Goal: Task Accomplishment & Management: Manage account settings

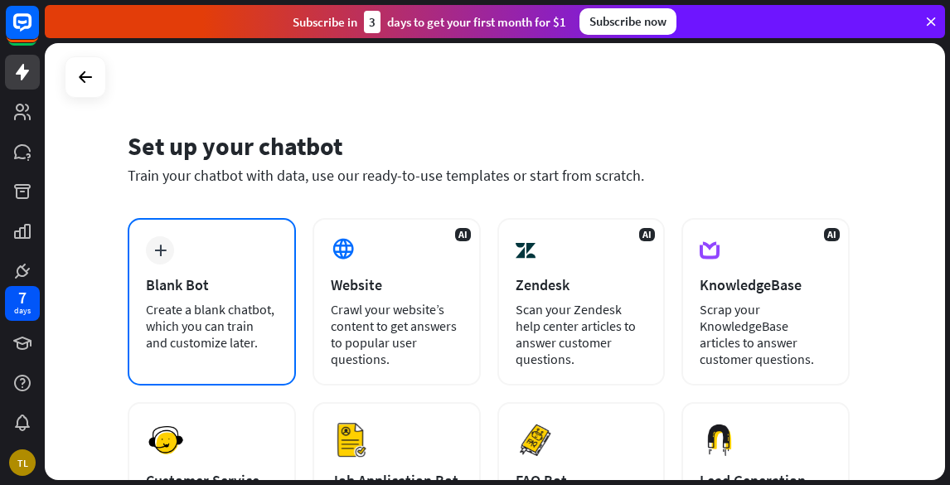
click at [160, 246] on icon "plus" at bounding box center [160, 251] width 12 height 12
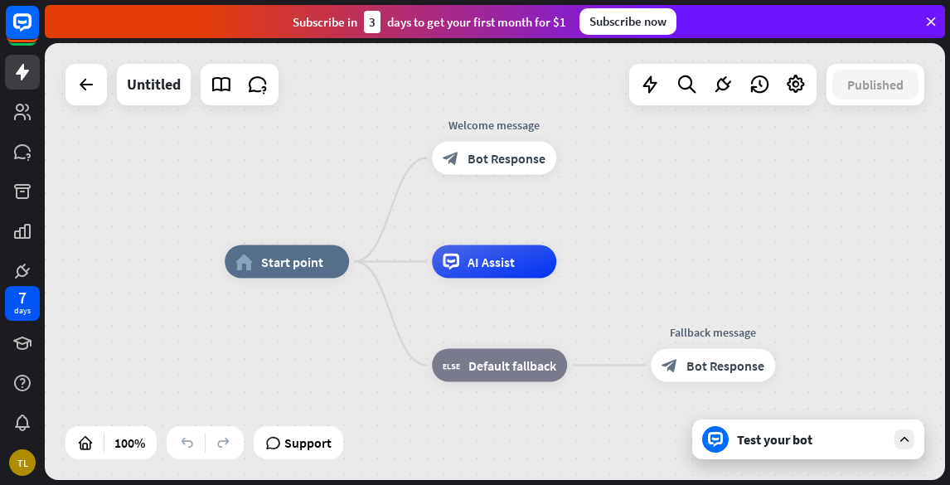
click at [770, 438] on div "Test your bot" at bounding box center [811, 439] width 149 height 17
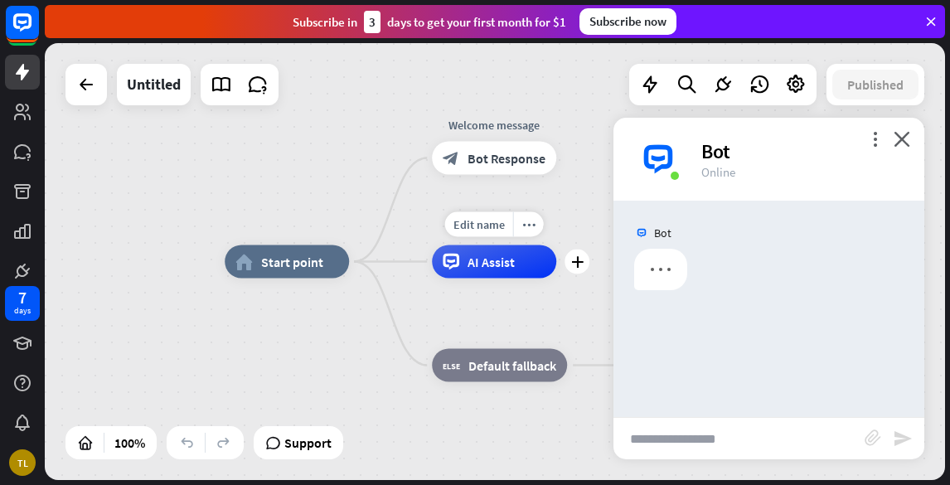
click at [501, 263] on span "AI Assist" at bounding box center [490, 262] width 47 height 17
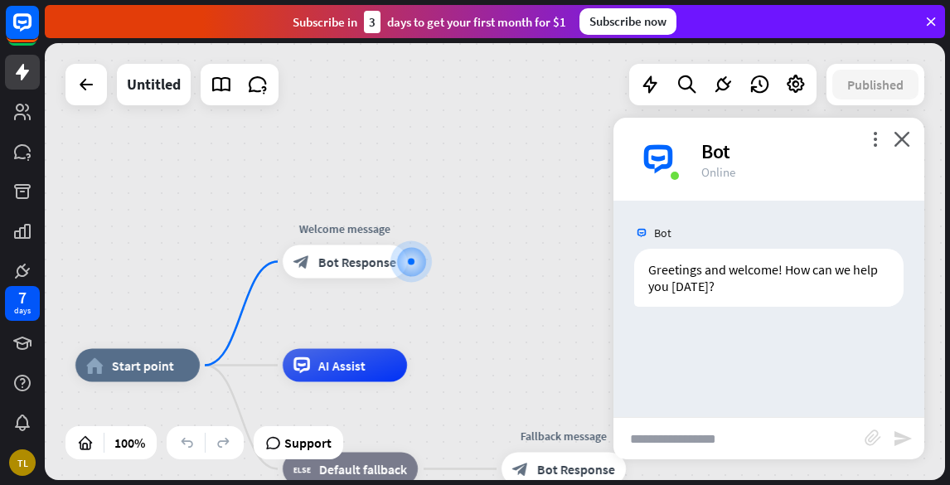
click at [679, 441] on input "text" at bounding box center [738, 438] width 251 height 41
type input "**********"
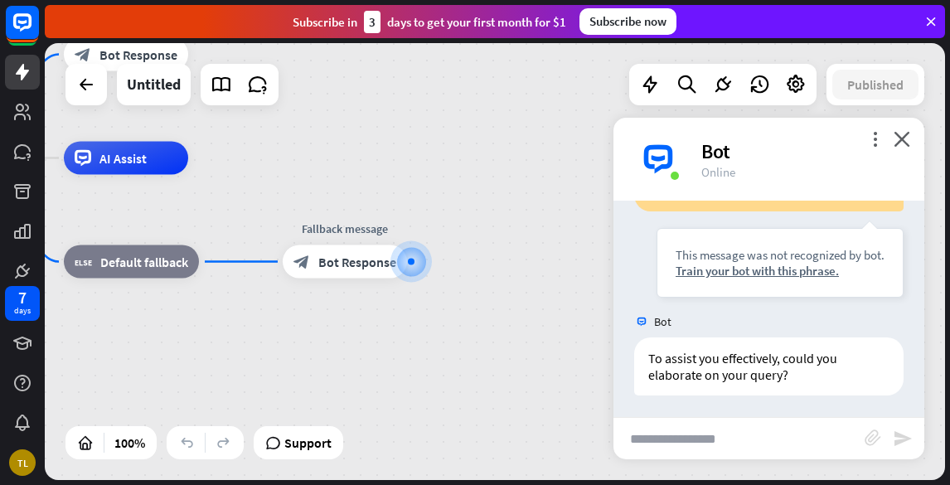
scroll to position [196, 0]
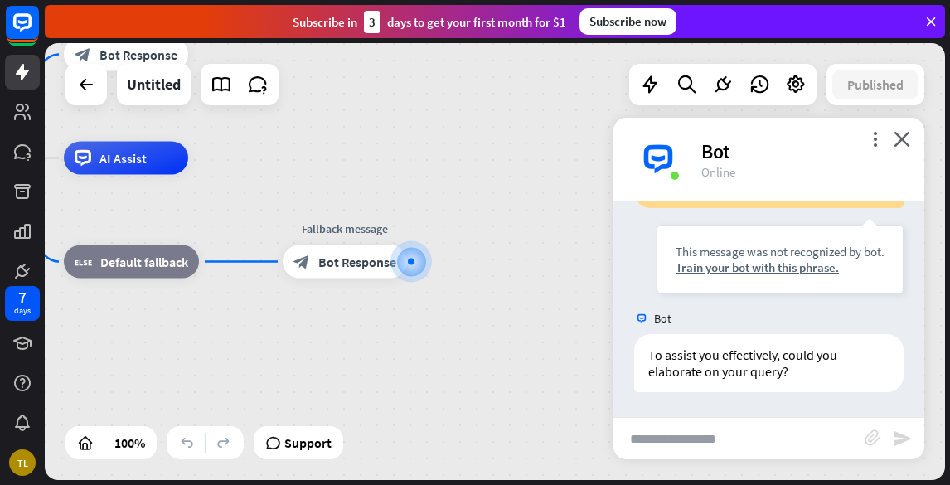
click at [679, 441] on input "text" at bounding box center [738, 438] width 251 height 41
paste input "**********"
type input "**********"
click at [901, 435] on icon "send" at bounding box center [903, 439] width 20 height 20
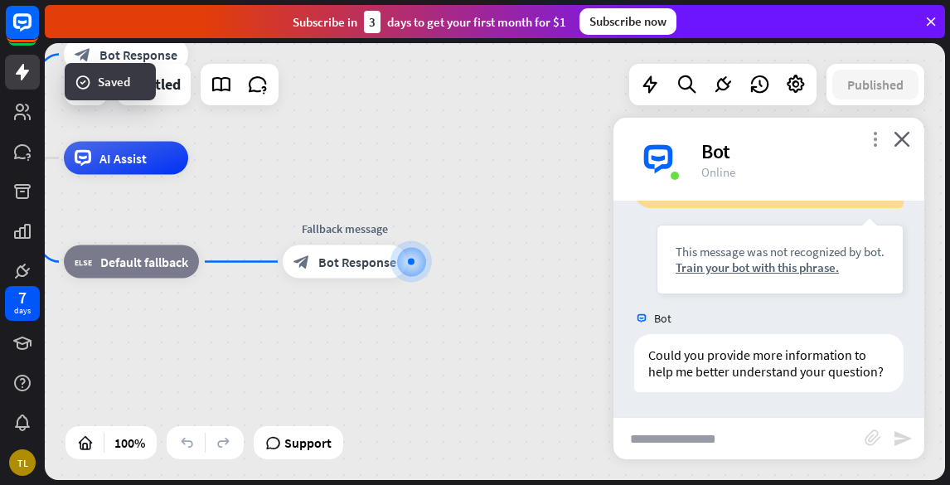
click at [871, 136] on icon "more_vert" at bounding box center [875, 139] width 16 height 16
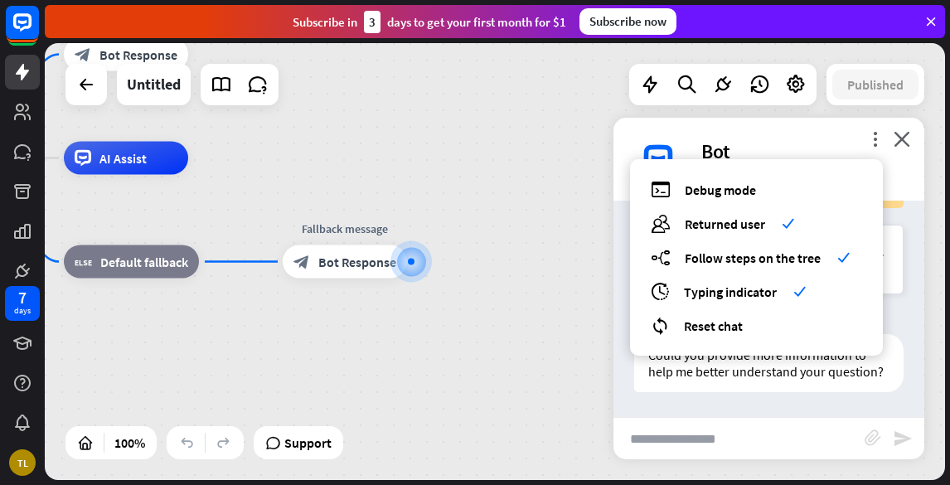
click at [588, 128] on div "home_2 Start point Welcome message block_bot_response Bot Response AI Assist bl…" at bounding box center [495, 261] width 900 height 437
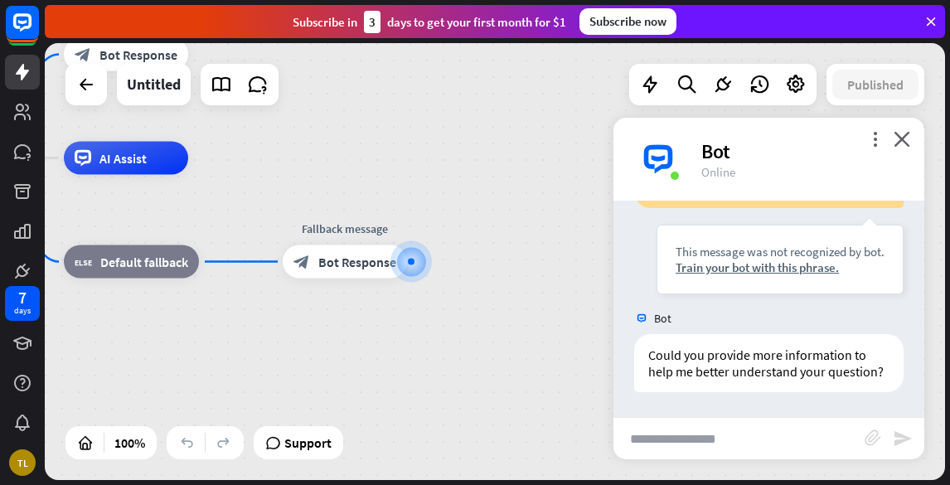
click at [717, 438] on input "text" at bounding box center [738, 438] width 251 height 41
paste input "**********"
type input "**********"
click at [900, 434] on icon "send" at bounding box center [903, 439] width 20 height 20
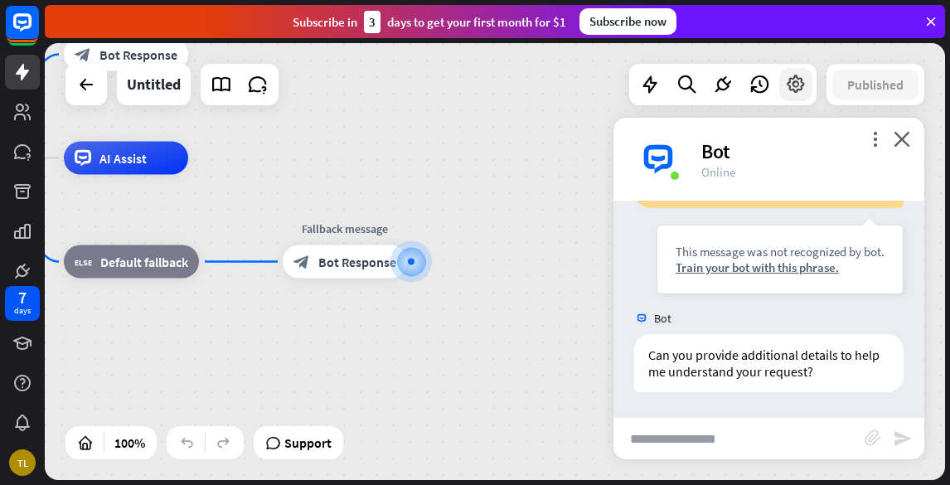
click at [795, 85] on icon at bounding box center [796, 85] width 22 height 22
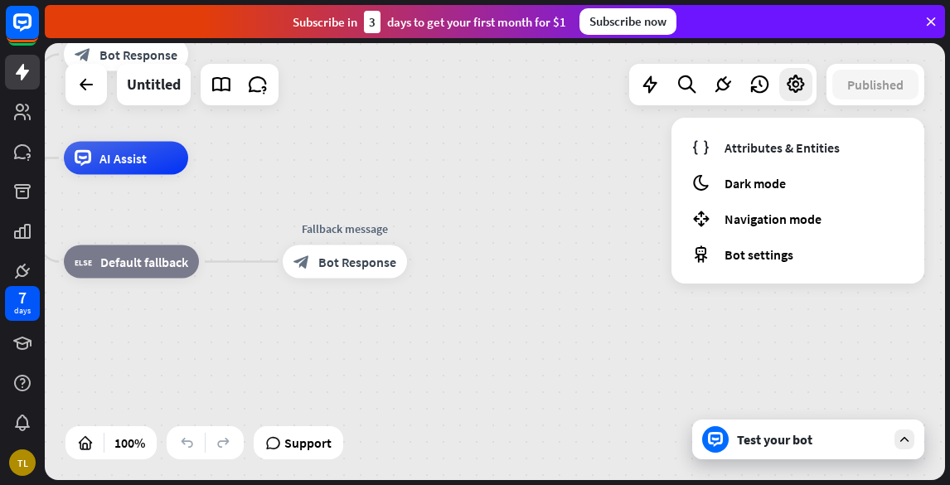
click at [431, 150] on div "home_2 Start point Welcome message block_bot_response Bot Response AI Assist bl…" at bounding box center [495, 261] width 900 height 437
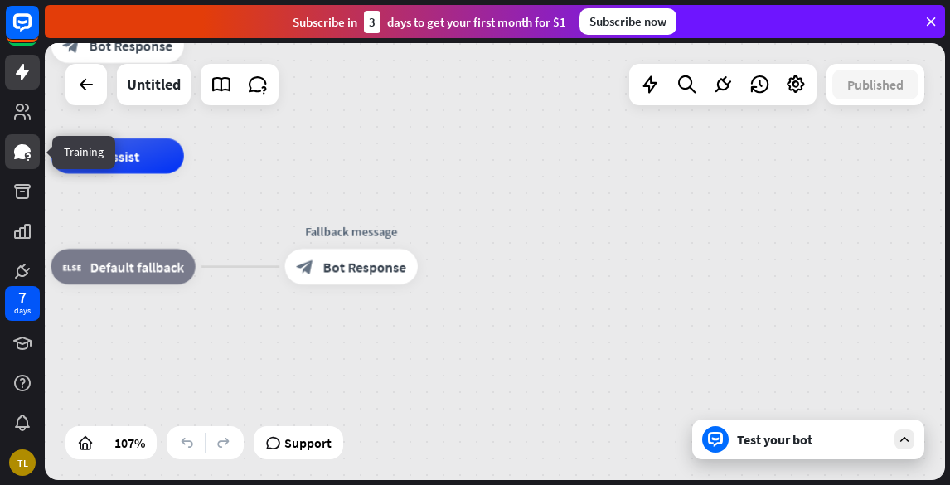
click at [18, 148] on icon at bounding box center [22, 151] width 17 height 15
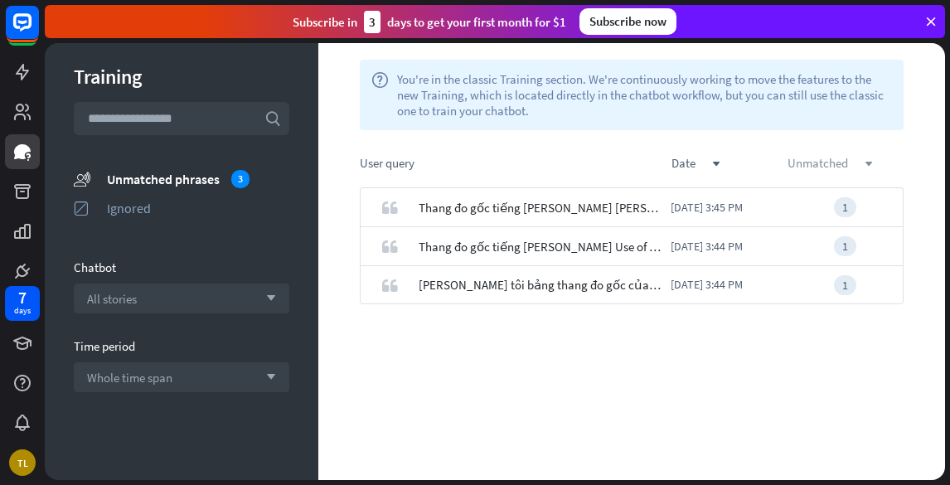
click at [868, 162] on icon "down" at bounding box center [868, 164] width 8 height 8
click at [258, 375] on icon "arrow_down" at bounding box center [267, 377] width 18 height 10
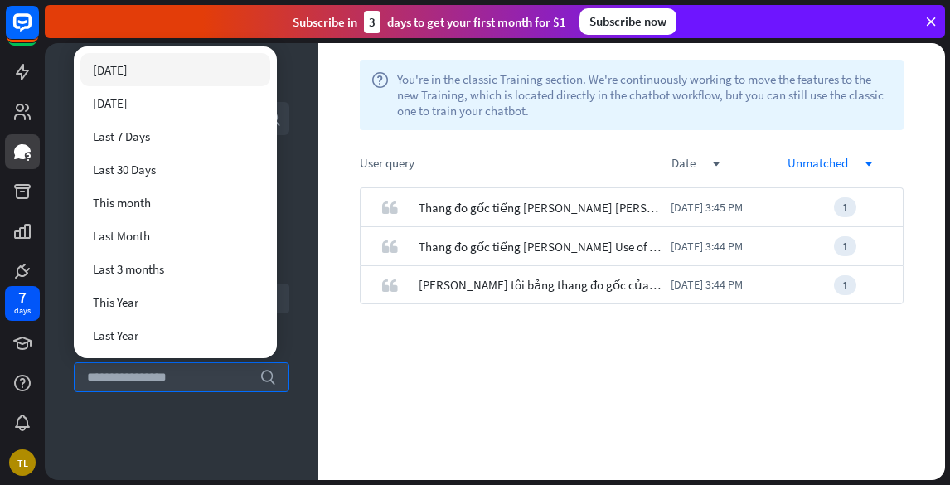
click at [375, 399] on div "quote Thang đo gốc tiếng [PERSON_NAME] [PERSON_NAME] kế [PERSON_NAME] trị [PERS…" at bounding box center [631, 333] width 627 height 293
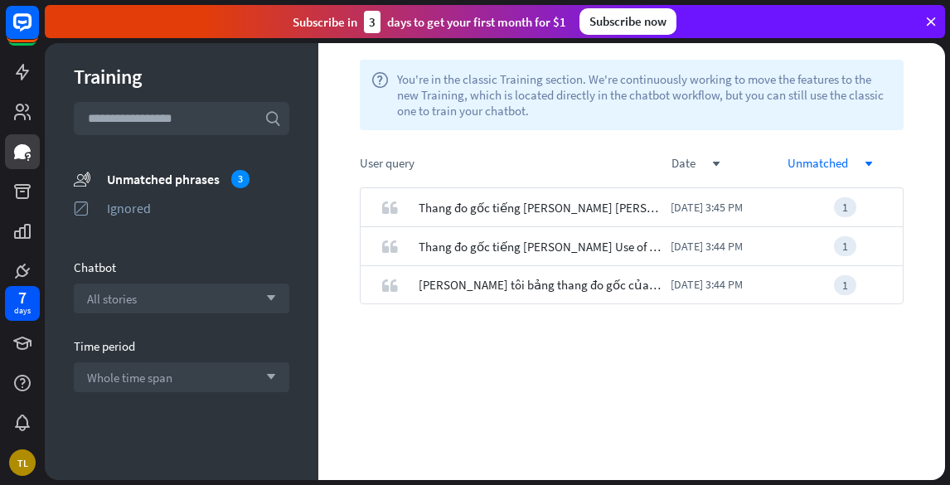
click at [932, 21] on icon at bounding box center [930, 21] width 15 height 15
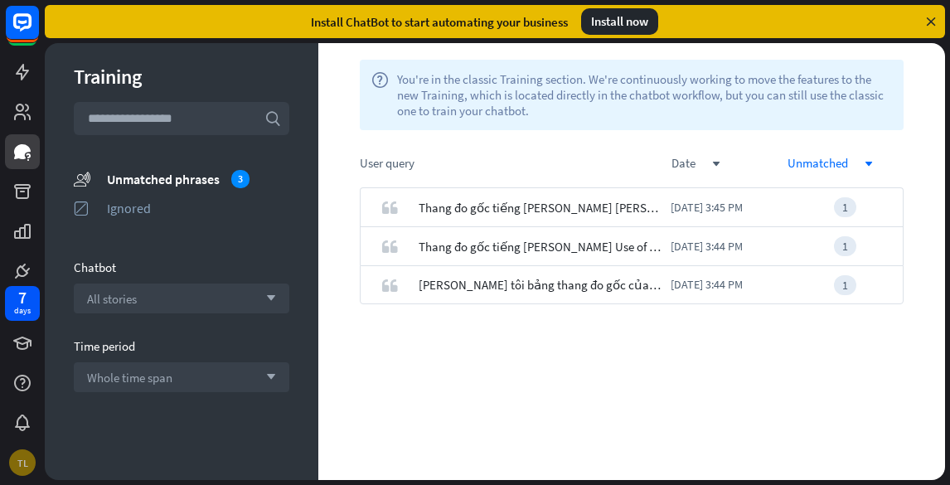
click at [20, 461] on div "TL" at bounding box center [22, 462] width 27 height 27
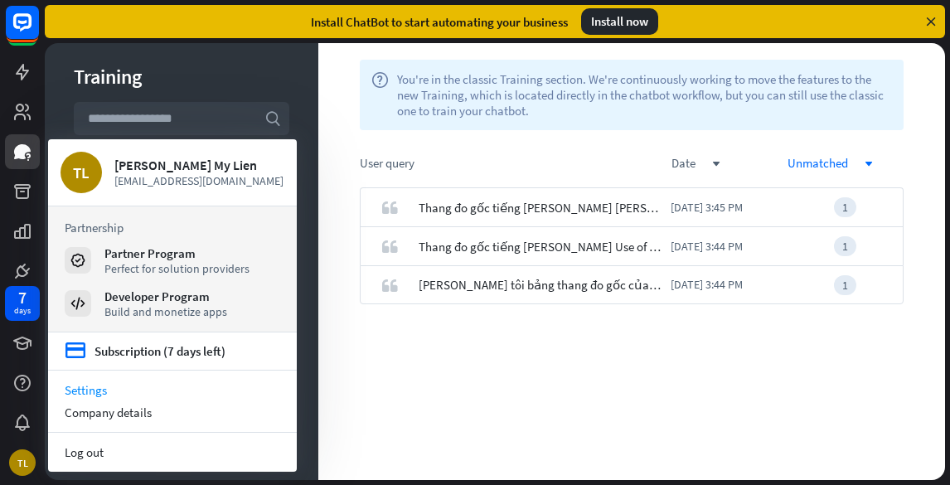
click at [92, 389] on link "Settings" at bounding box center [172, 390] width 249 height 22
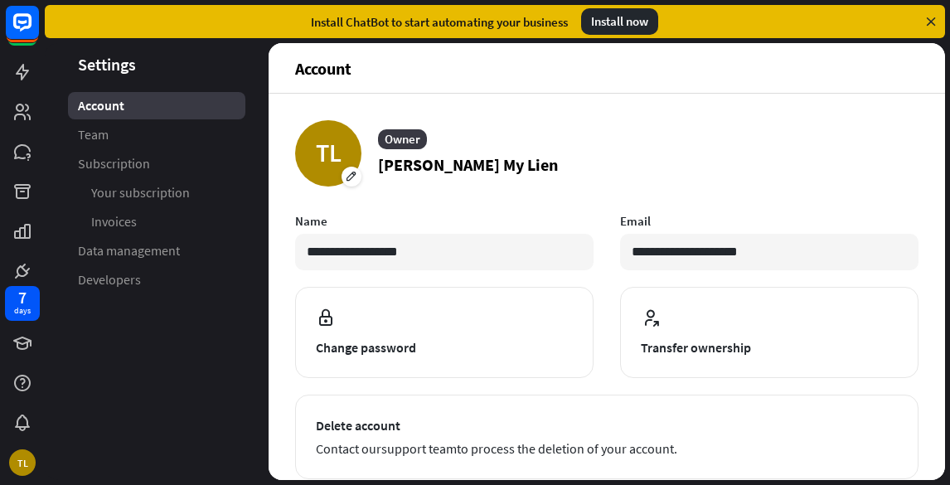
click at [933, 19] on icon at bounding box center [930, 21] width 15 height 15
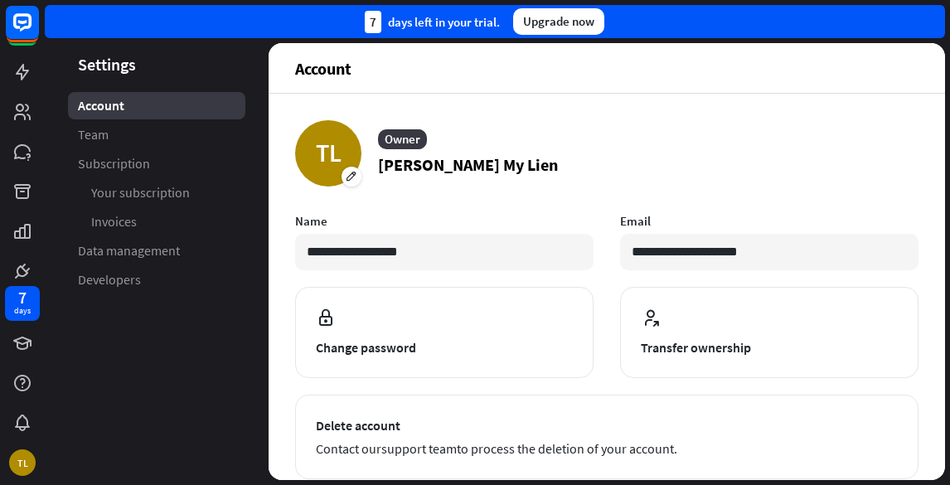
click at [485, 21] on div "7 days left in your trial." at bounding box center [432, 22] width 135 height 22
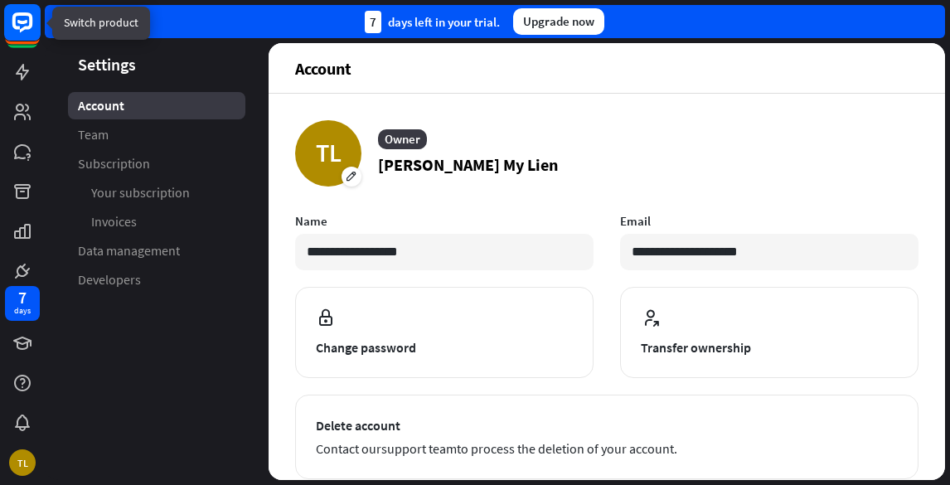
click at [28, 18] on rect at bounding box center [22, 22] width 36 height 36
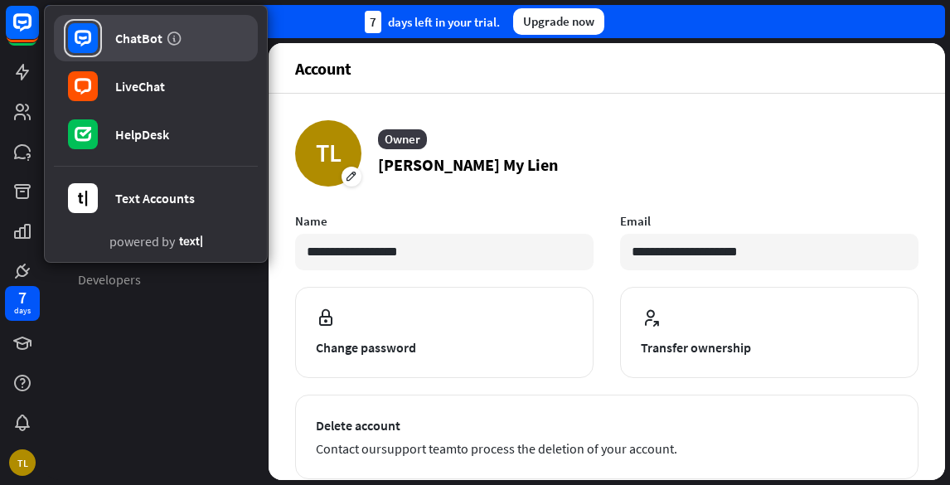
click at [131, 35] on div "ChatBot" at bounding box center [138, 38] width 47 height 17
